Goal: Book appointment/travel/reservation

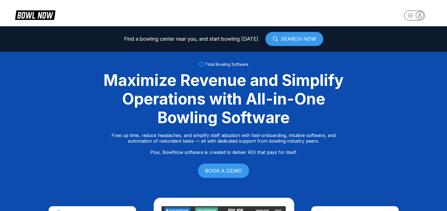
click at [422, 15] on icon "button" at bounding box center [420, 15] width 8 height 8
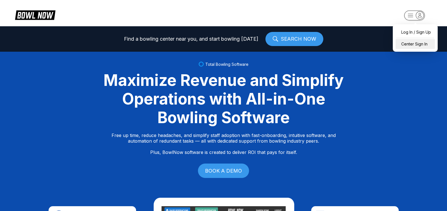
click at [419, 45] on div "Center Sign In" at bounding box center [414, 44] width 39 height 10
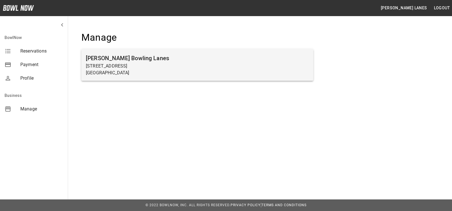
click at [118, 67] on p "[STREET_ADDRESS]" at bounding box center [197, 66] width 223 height 7
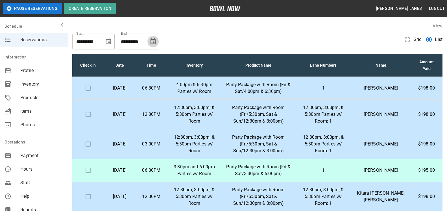
click at [154, 41] on icon "Choose date, selected date is Sep 27, 2025" at bounding box center [153, 41] width 7 height 7
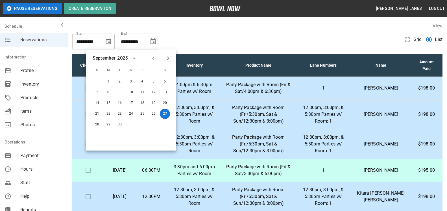
click at [168, 59] on icon "Next month" at bounding box center [168, 58] width 7 height 7
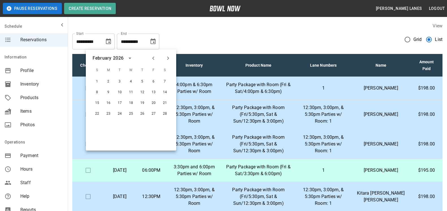
click at [168, 59] on icon "Next month" at bounding box center [168, 58] width 7 height 7
drag, startPoint x: 151, startPoint y: 62, endPoint x: 150, endPoint y: 66, distance: 4.7
click at [151, 62] on button "Previous month" at bounding box center [153, 58] width 10 height 10
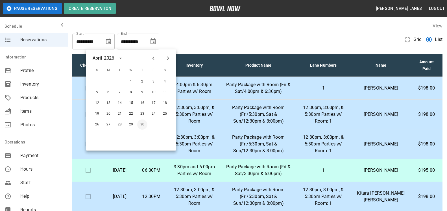
click at [143, 125] on button "30" at bounding box center [142, 124] width 10 height 10
type input "**********"
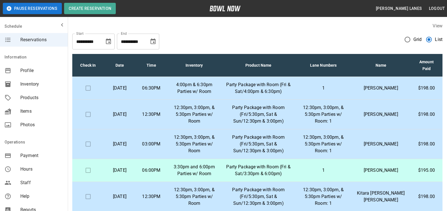
click at [342, 116] on p "12:30pm, 3:00pm, & 5:30pm Parties w/ Room: 1" at bounding box center [323, 114] width 47 height 20
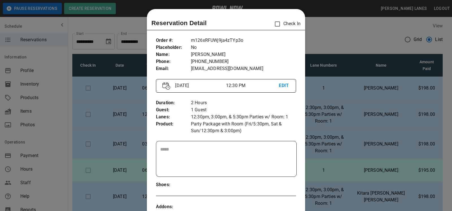
click at [332, 121] on div at bounding box center [226, 105] width 452 height 211
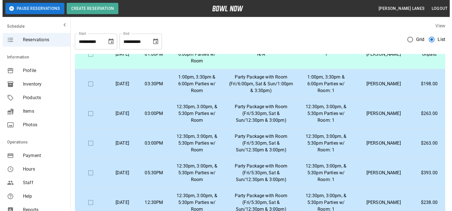
scroll to position [230, 0]
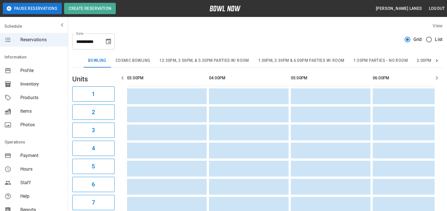
click at [309, 62] on button "1:00pm, 3:30pm & 6:00pm Parties w/ Room" at bounding box center [300, 61] width 95 height 14
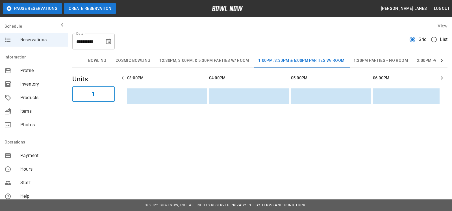
click at [96, 10] on button "Create Reservation" at bounding box center [90, 8] width 52 height 11
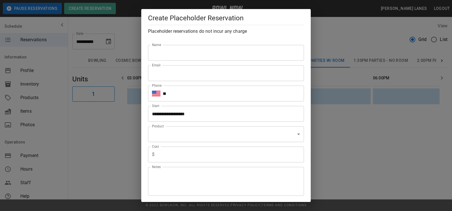
click at [231, 51] on input "Name" at bounding box center [226, 53] width 156 height 16
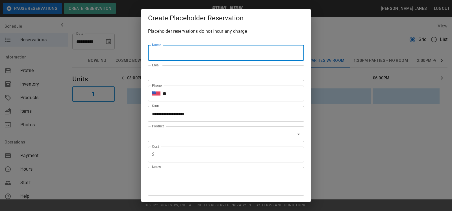
type input "*"
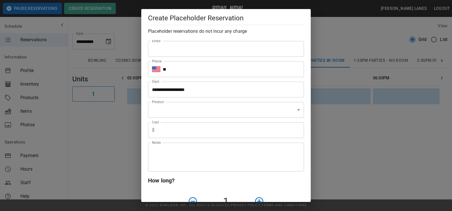
scroll to position [58, 0]
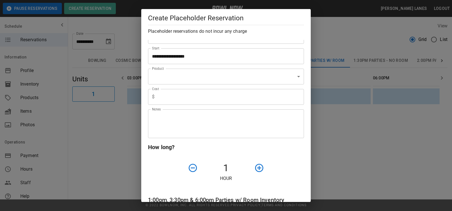
type input "**********"
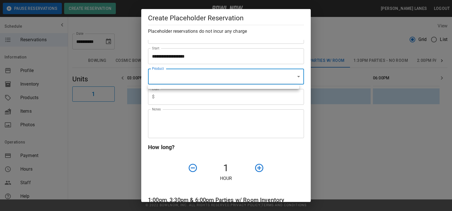
click at [201, 74] on div at bounding box center [226, 105] width 452 height 211
click at [203, 88] on ul at bounding box center [223, 86] width 151 height 5
click at [277, 158] on div at bounding box center [226, 105] width 452 height 211
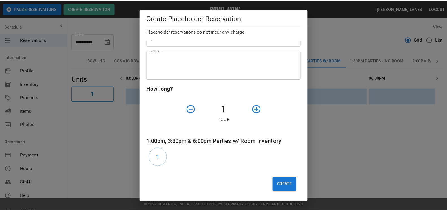
scroll to position [0, 0]
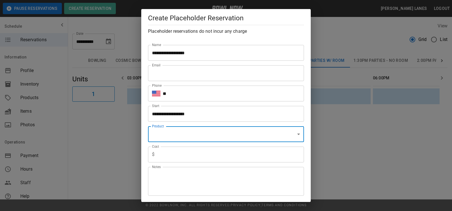
click at [327, 17] on div "**********" at bounding box center [226, 105] width 452 height 211
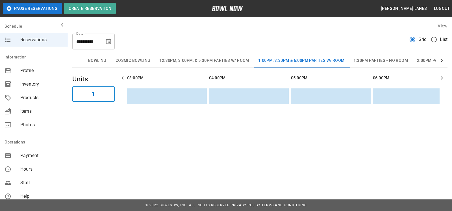
click at [444, 43] on label "List" at bounding box center [437, 40] width 19 height 12
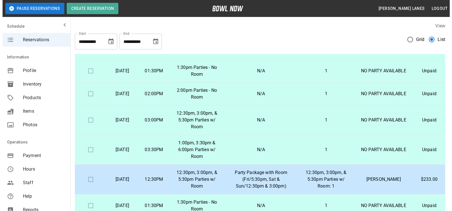
scroll to position [102, 0]
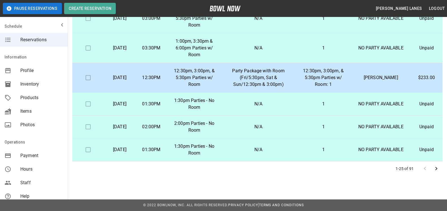
click at [377, 74] on p "[PERSON_NAME]" at bounding box center [381, 77] width 50 height 7
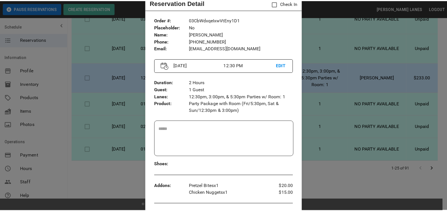
scroll to position [29, 0]
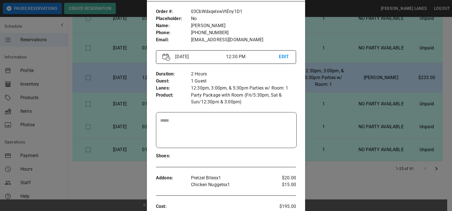
click at [324, 60] on div at bounding box center [226, 105] width 452 height 211
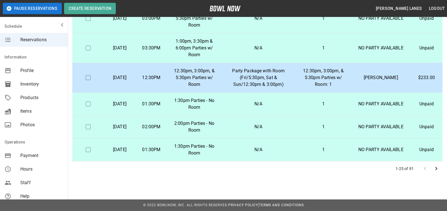
click at [436, 167] on icon "Go to next page" at bounding box center [436, 168] width 7 height 7
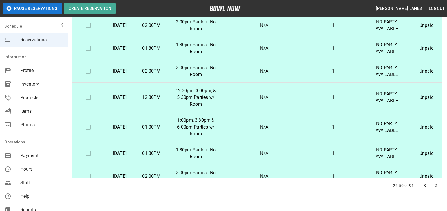
scroll to position [102, 0]
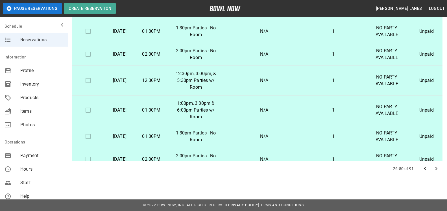
click at [439, 170] on icon "Go to next page" at bounding box center [436, 168] width 7 height 7
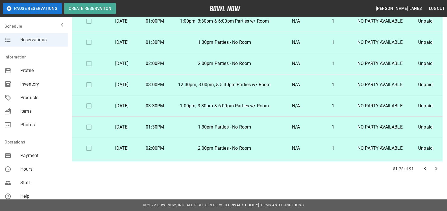
scroll to position [115, 0]
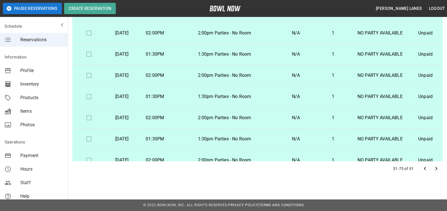
click at [423, 170] on icon "Go to previous page" at bounding box center [424, 168] width 7 height 7
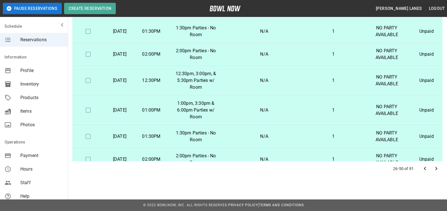
click at [423, 170] on icon "Go to previous page" at bounding box center [424, 168] width 7 height 7
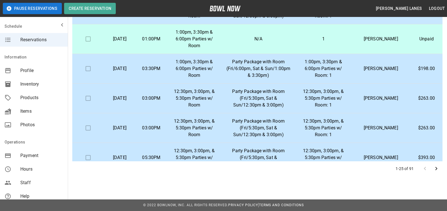
click at [423, 170] on div at bounding box center [430, 168] width 23 height 11
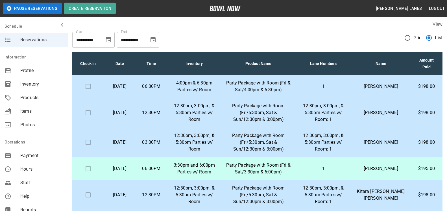
scroll to position [0, 0]
